Goal: Navigation & Orientation: Find specific page/section

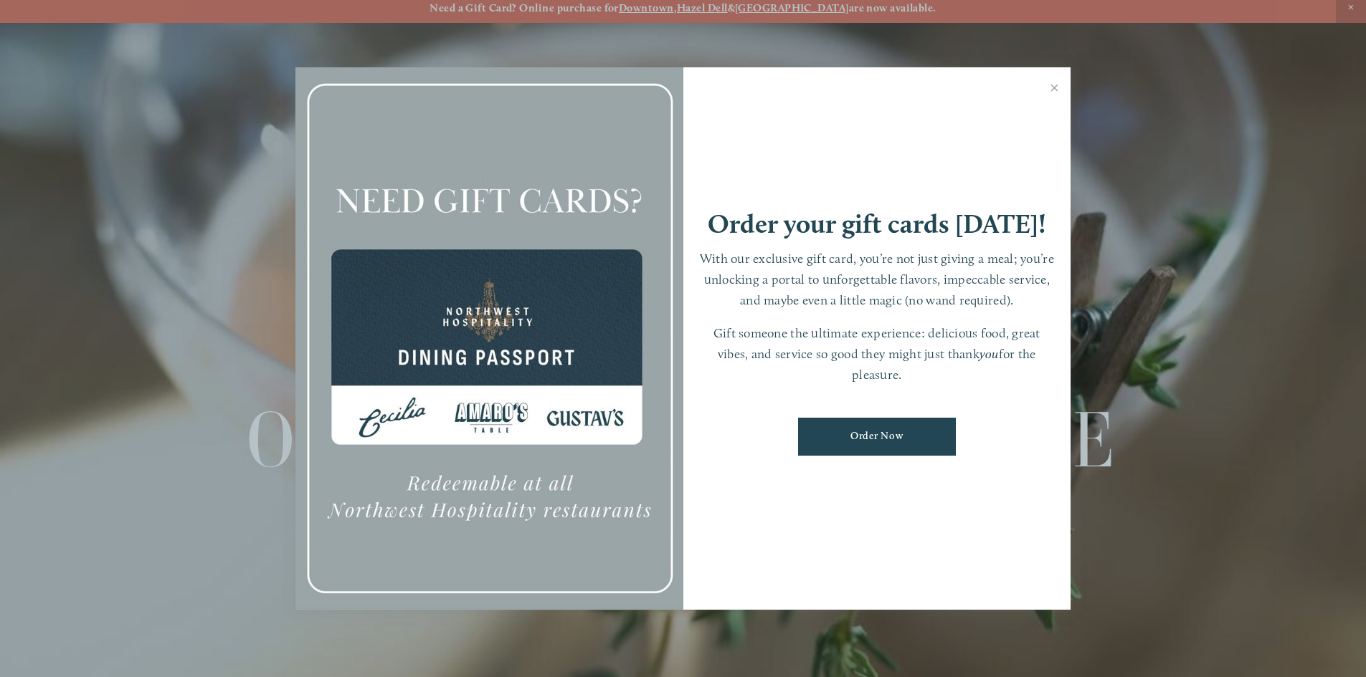
scroll to position [30, 0]
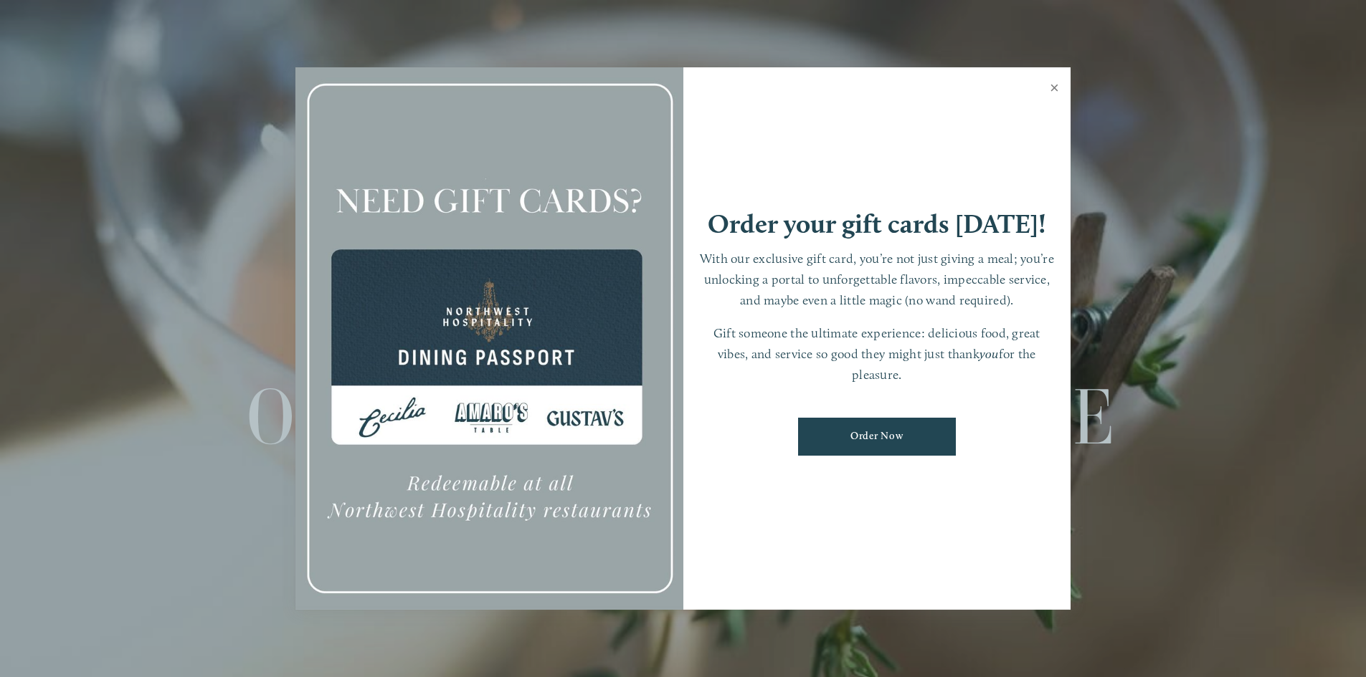
click at [1052, 88] on link "Close" at bounding box center [1054, 90] width 28 height 40
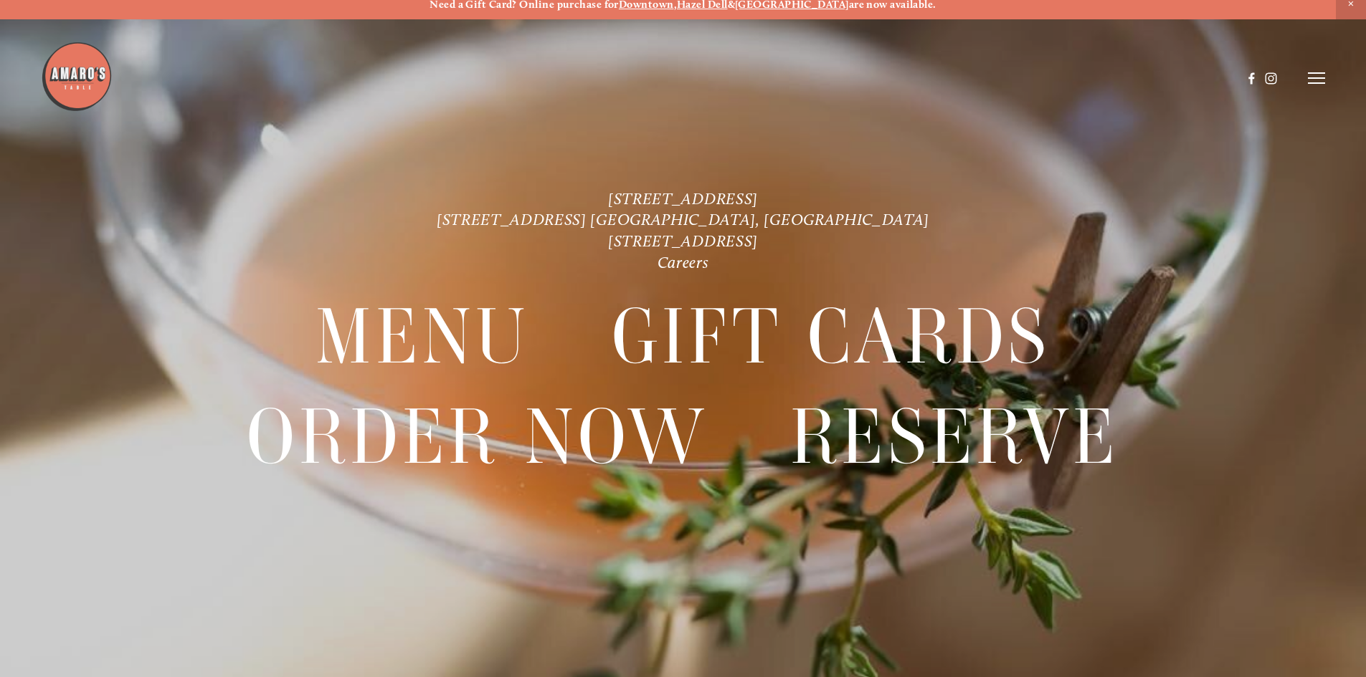
scroll to position [0, 0]
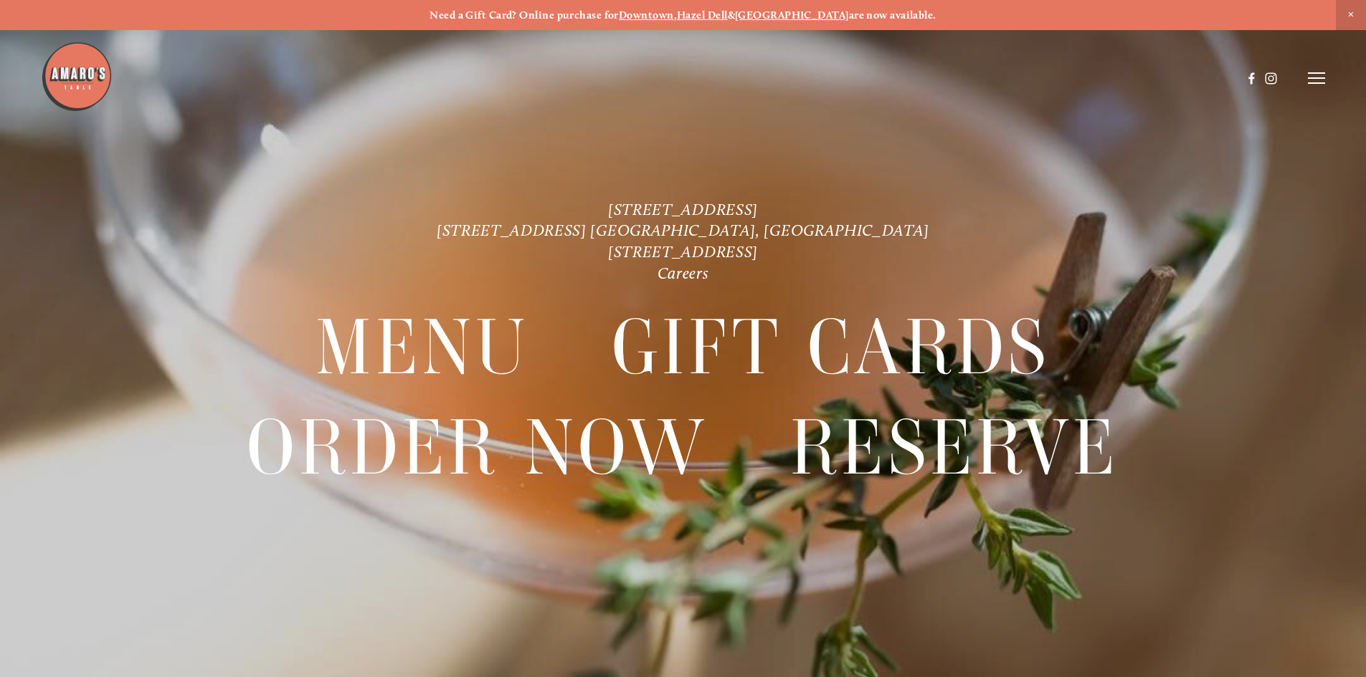
click at [1354, 17] on span "Close Announcement" at bounding box center [1351, 15] width 30 height 30
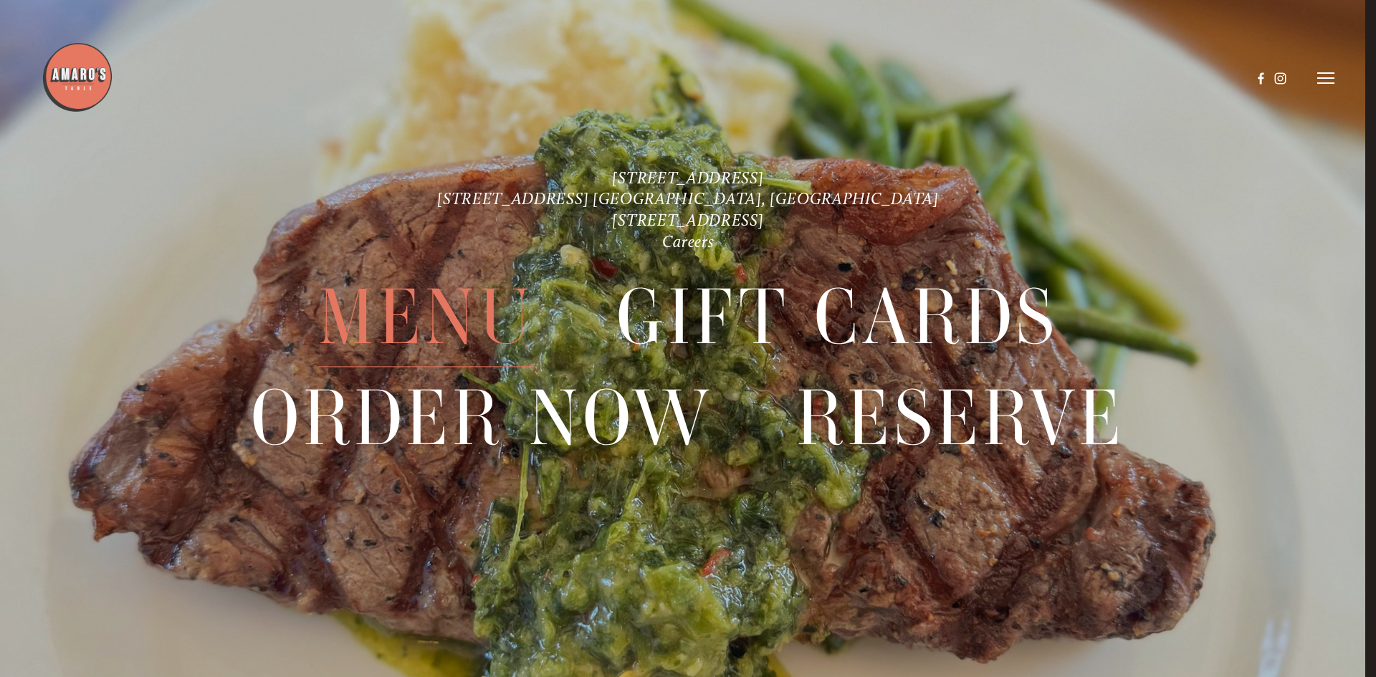
click at [405, 315] on span "Menu" at bounding box center [426, 318] width 217 height 100
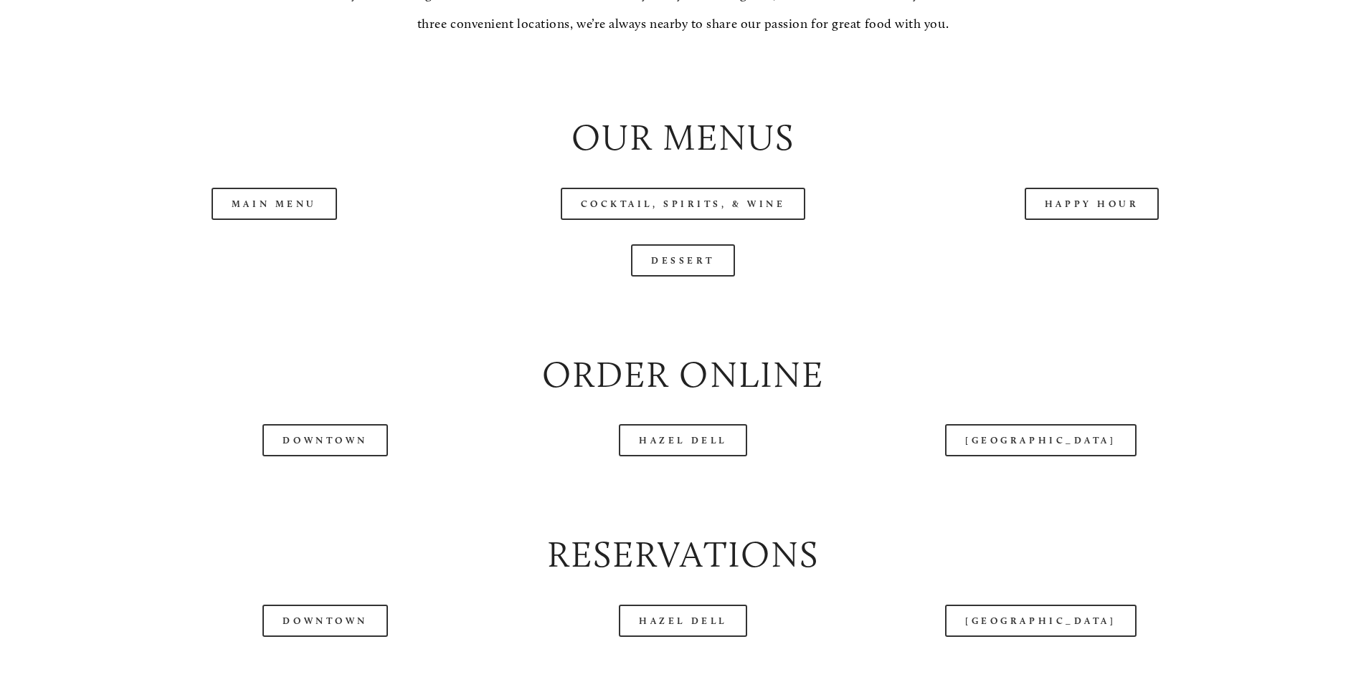
scroll to position [1577, 0]
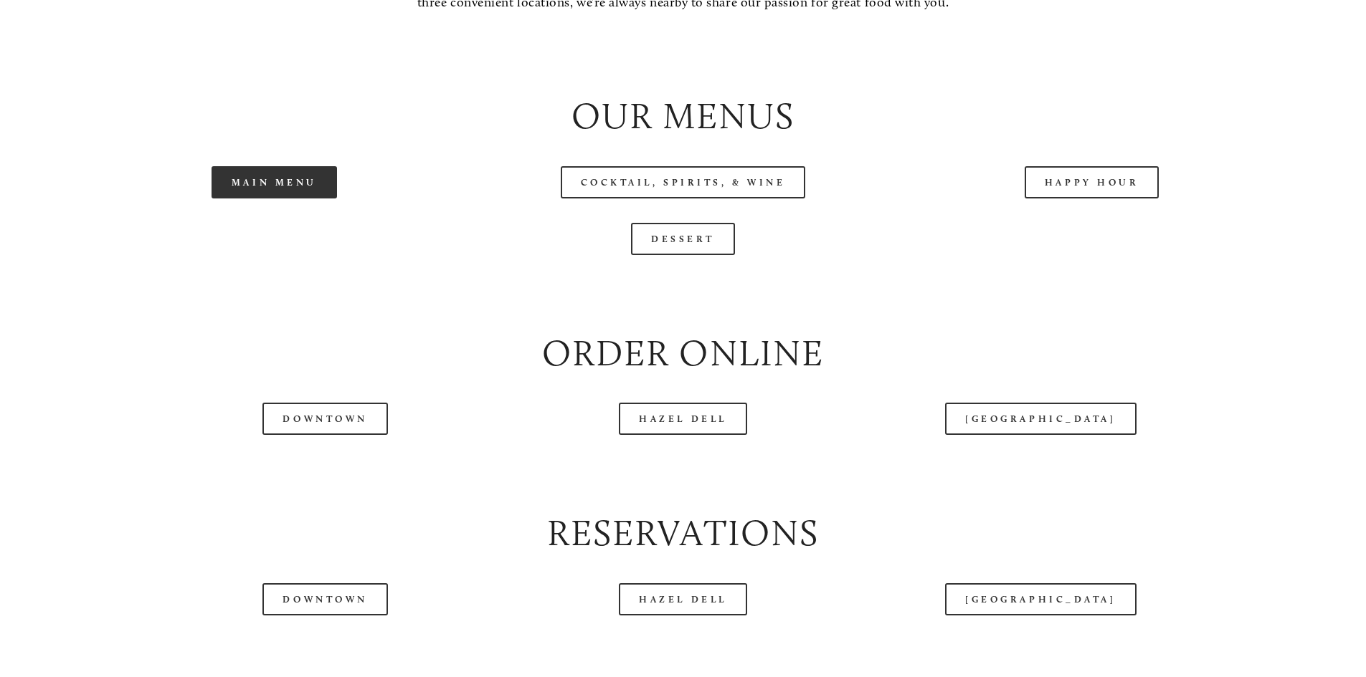
click at [227, 199] on link "Main Menu" at bounding box center [273, 182] width 125 height 32
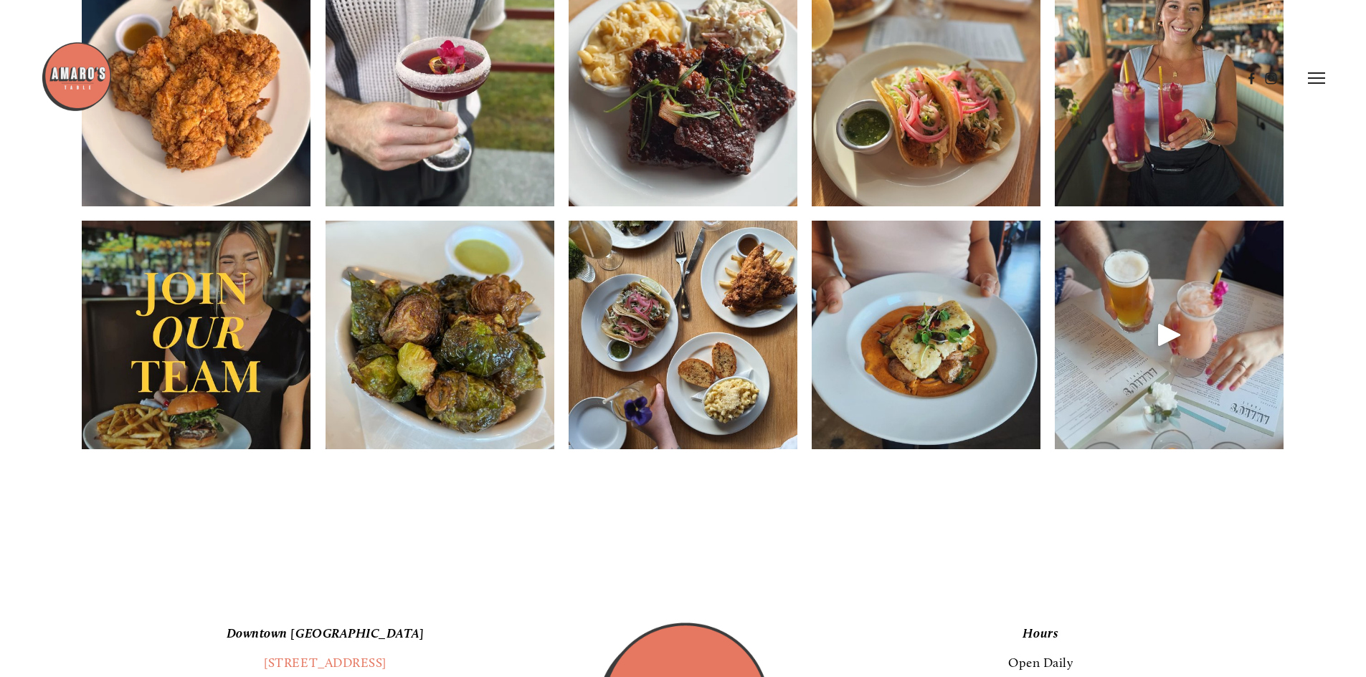
scroll to position [2294, 0]
